Goal: Download file/media

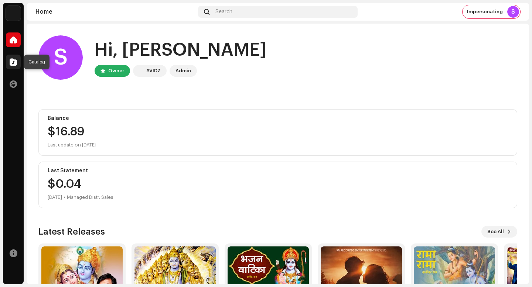
click at [17, 64] on span at bounding box center [13, 62] width 7 height 6
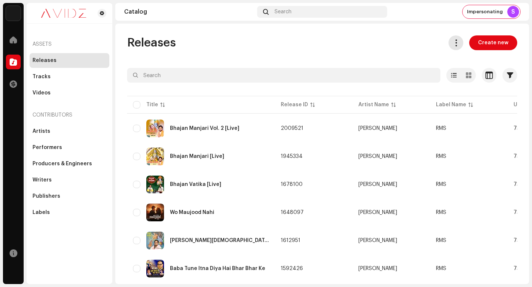
drag, startPoint x: 458, startPoint y: 39, endPoint x: 457, endPoint y: 46, distance: 7.1
click at [458, 41] on button at bounding box center [456, 42] width 15 height 15
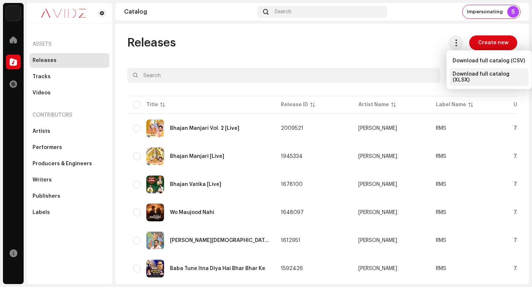
click at [466, 75] on span "Download full catalog (XLSX)" at bounding box center [489, 77] width 73 height 12
click at [259, 45] on div "Releases Create new" at bounding box center [322, 42] width 390 height 15
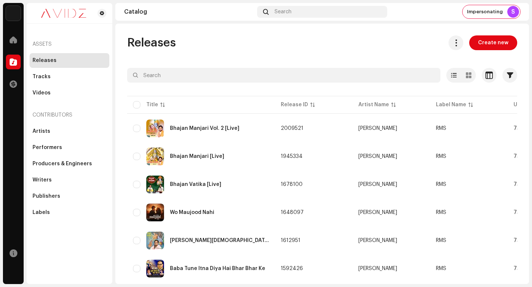
click at [90, 79] on div "Tracks" at bounding box center [70, 77] width 74 height 6
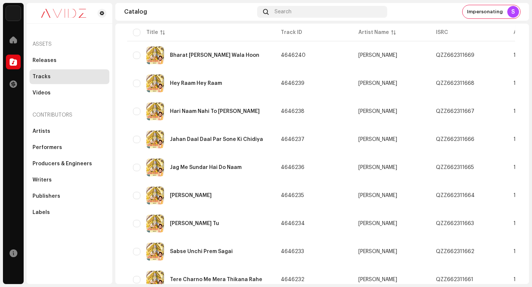
scroll to position [527, 0]
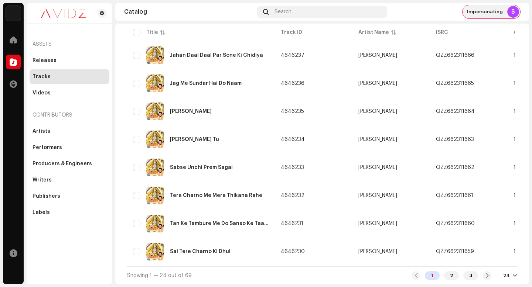
click at [492, 14] on span "Impersonating" at bounding box center [485, 12] width 36 height 6
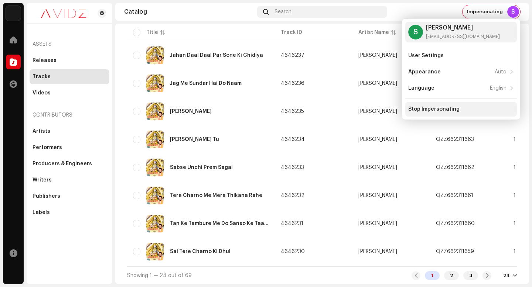
click at [459, 110] on div "Stop Impersonating" at bounding box center [461, 109] width 106 height 6
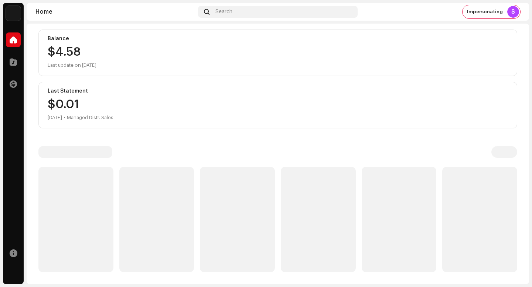
scroll to position [36, 0]
